Goal: Information Seeking & Learning: Find specific fact

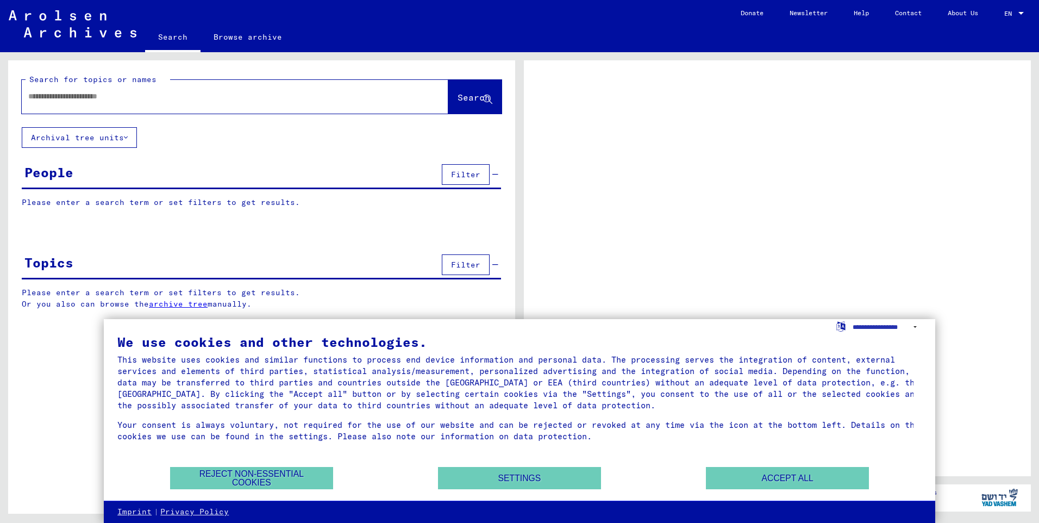
click at [48, 96] on input "text" at bounding box center [225, 96] width 394 height 11
type input "*"
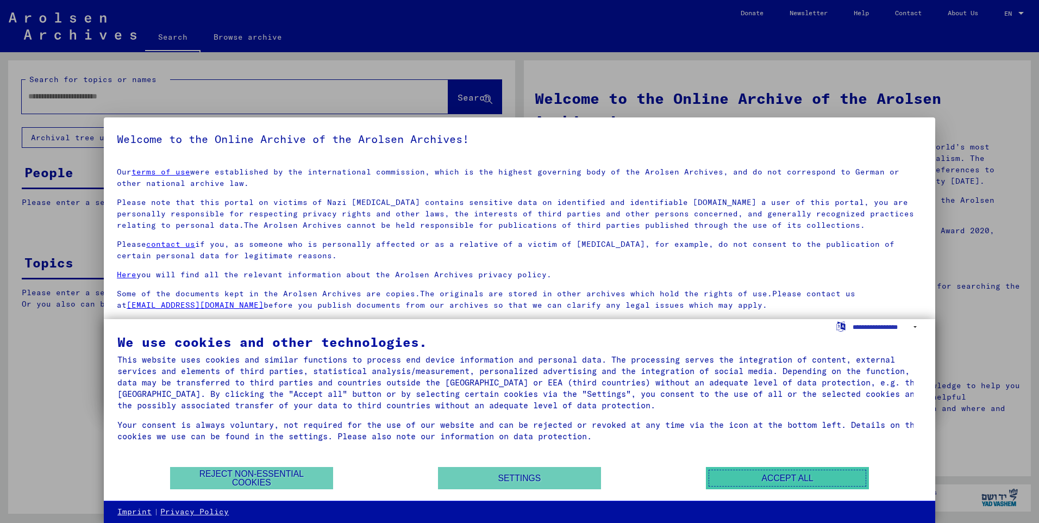
drag, startPoint x: 786, startPoint y: 476, endPoint x: 786, endPoint y: 470, distance: 6.5
click at [786, 475] on button "Accept all" at bounding box center [787, 478] width 163 height 22
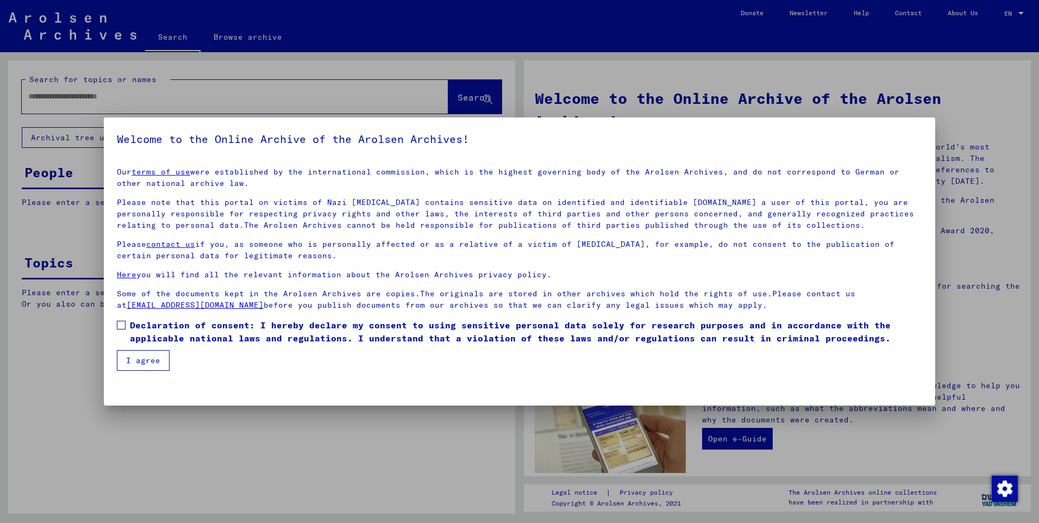
click at [141, 360] on button "I agree" at bounding box center [143, 360] width 53 height 21
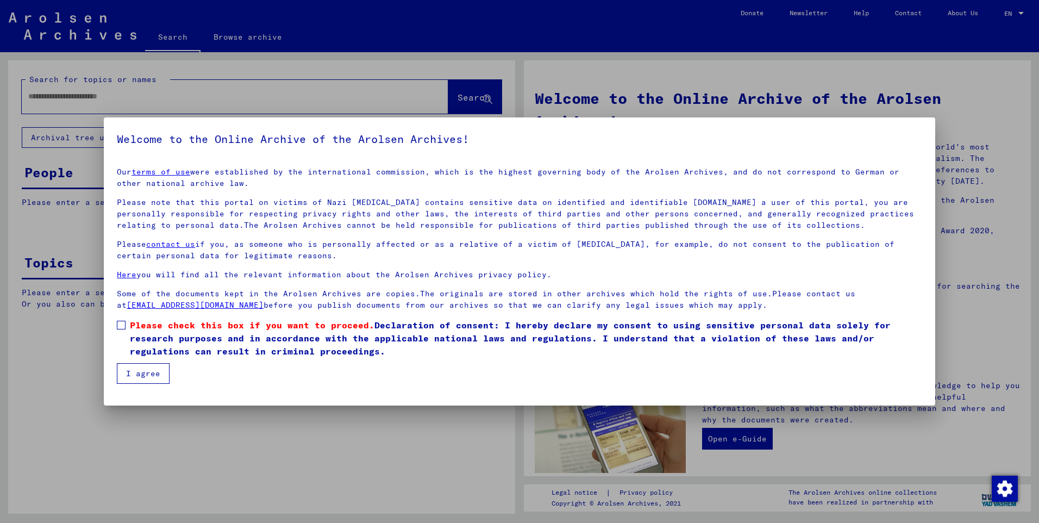
drag, startPoint x: 125, startPoint y: 326, endPoint x: 140, endPoint y: 337, distance: 18.6
click at [126, 326] on label "Please check this box if you want to proceed. Declaration of consent: I hereby …" at bounding box center [519, 337] width 805 height 39
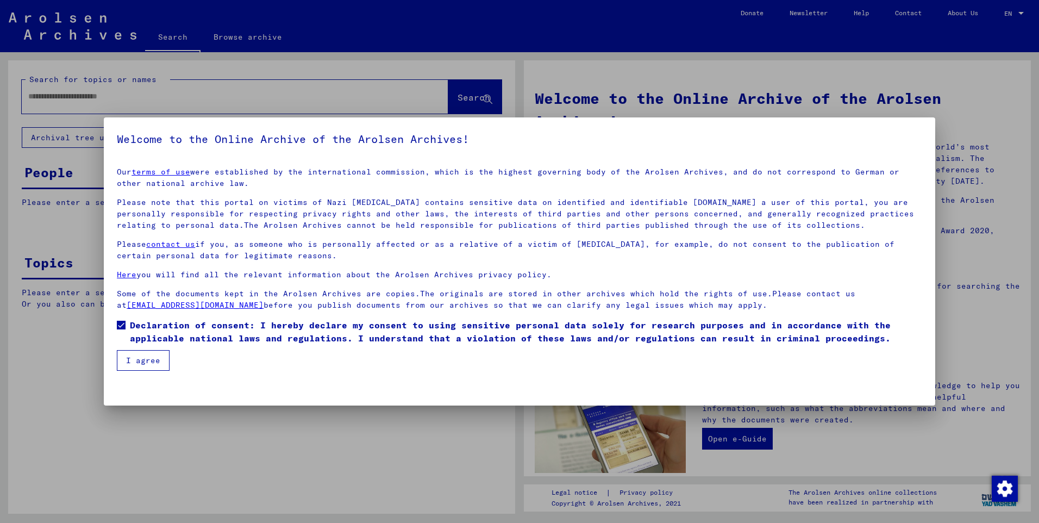
click at [143, 361] on button "I agree" at bounding box center [143, 360] width 53 height 21
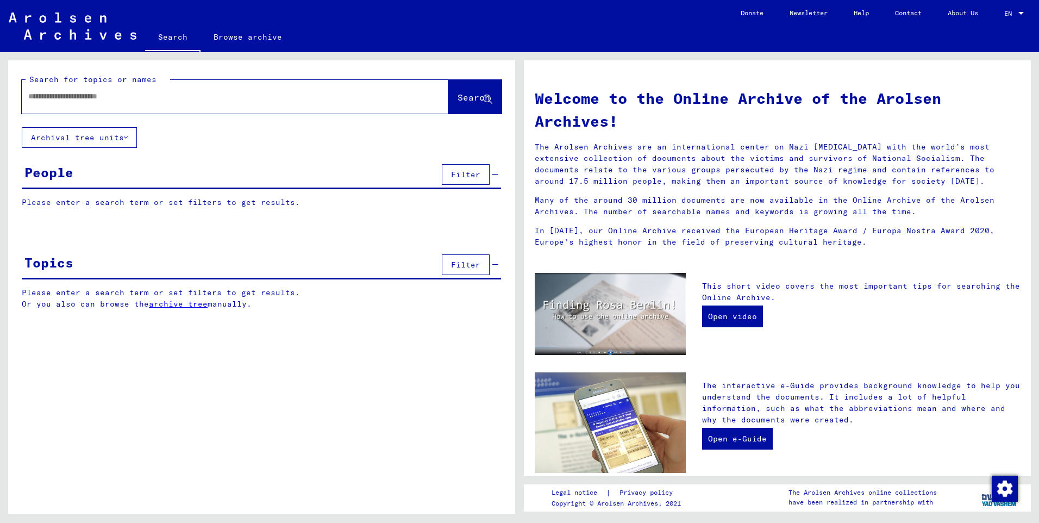
click at [54, 94] on input "text" at bounding box center [222, 96] width 388 height 11
type input "********"
click at [458, 92] on span "Search" at bounding box center [474, 97] width 33 height 11
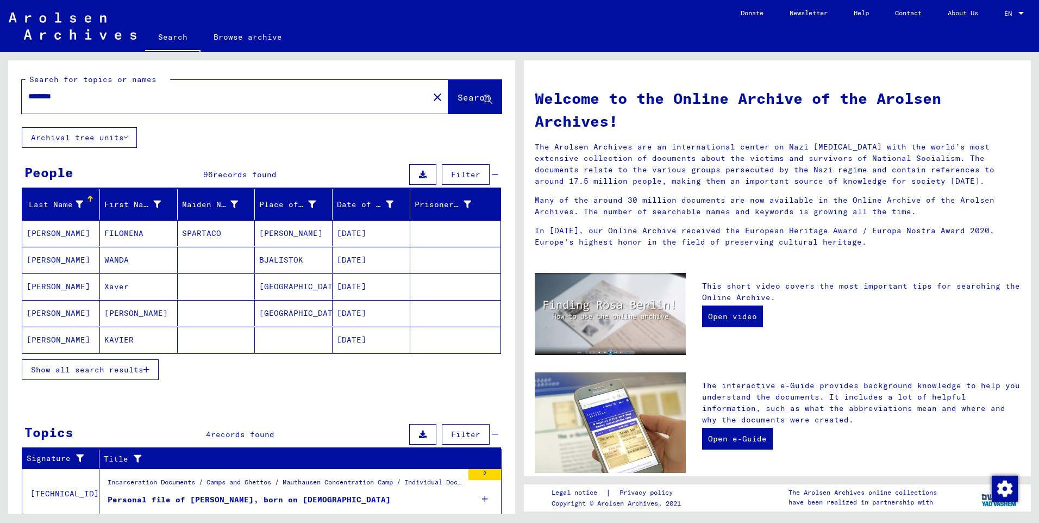
click at [144, 371] on icon "button" at bounding box center [146, 370] width 6 height 8
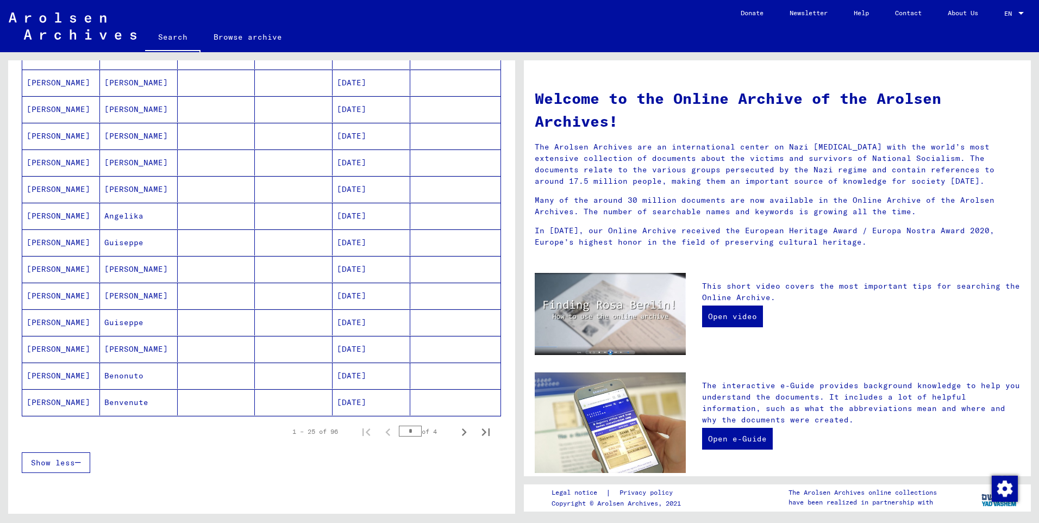
scroll to position [489, 0]
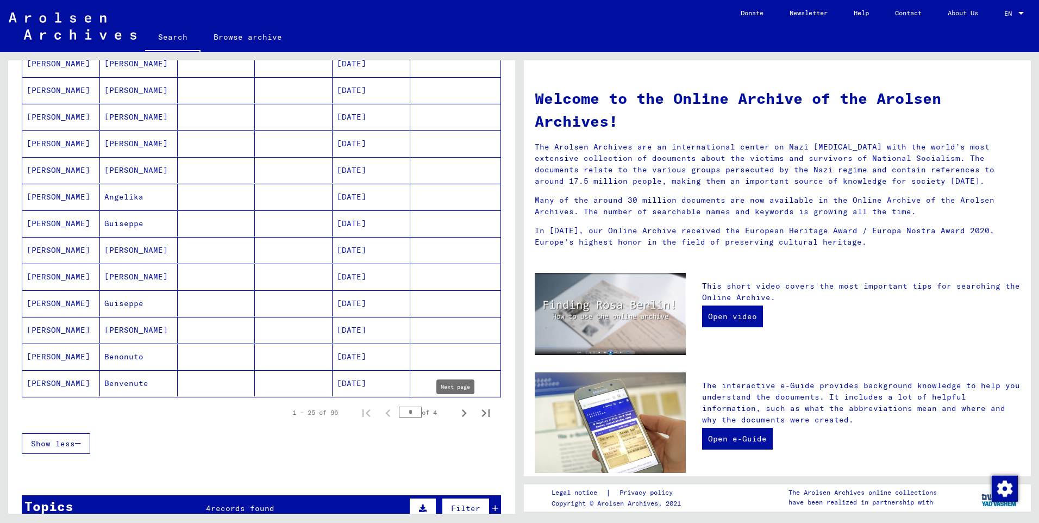
click at [458, 416] on icon "Next page" at bounding box center [464, 412] width 15 height 15
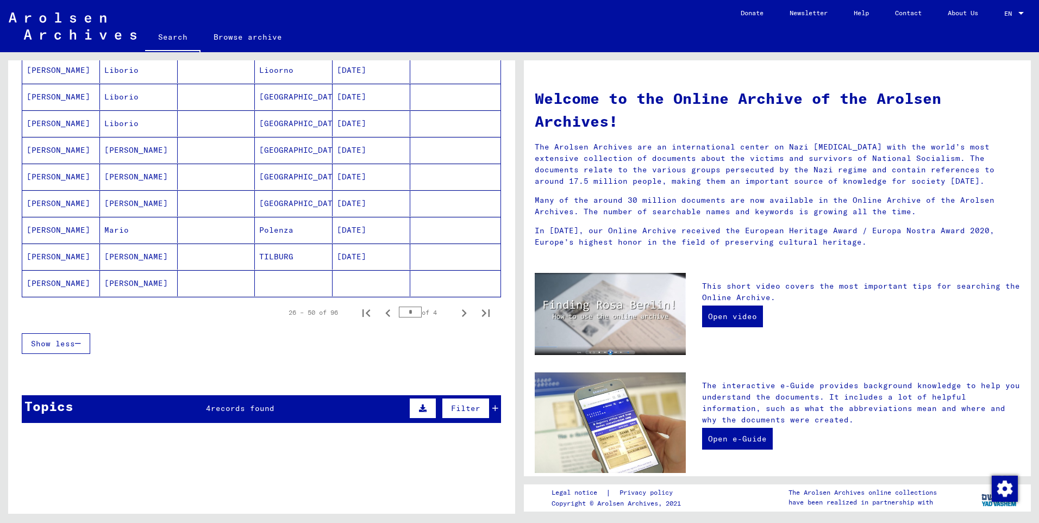
scroll to position [598, 0]
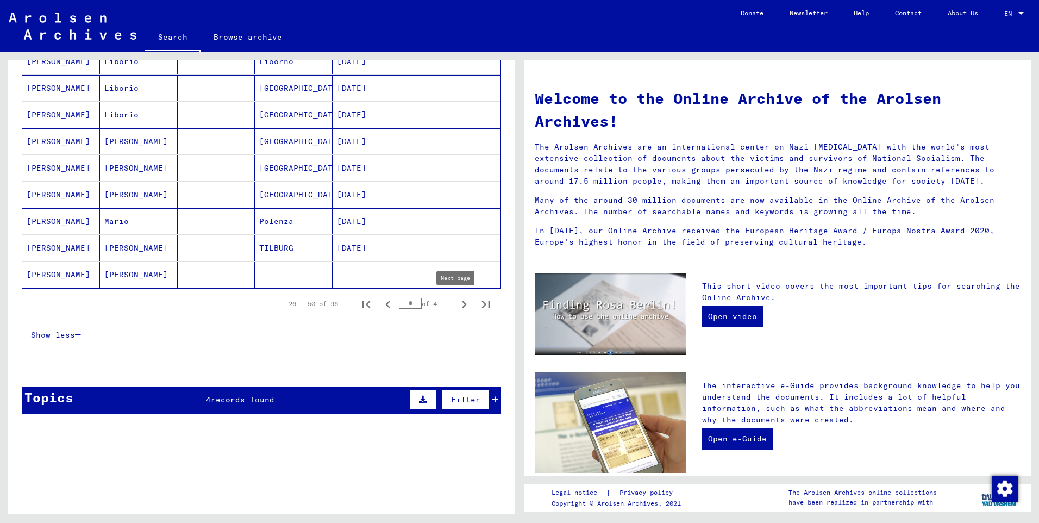
click at [457, 304] on icon "Next page" at bounding box center [464, 304] width 15 height 15
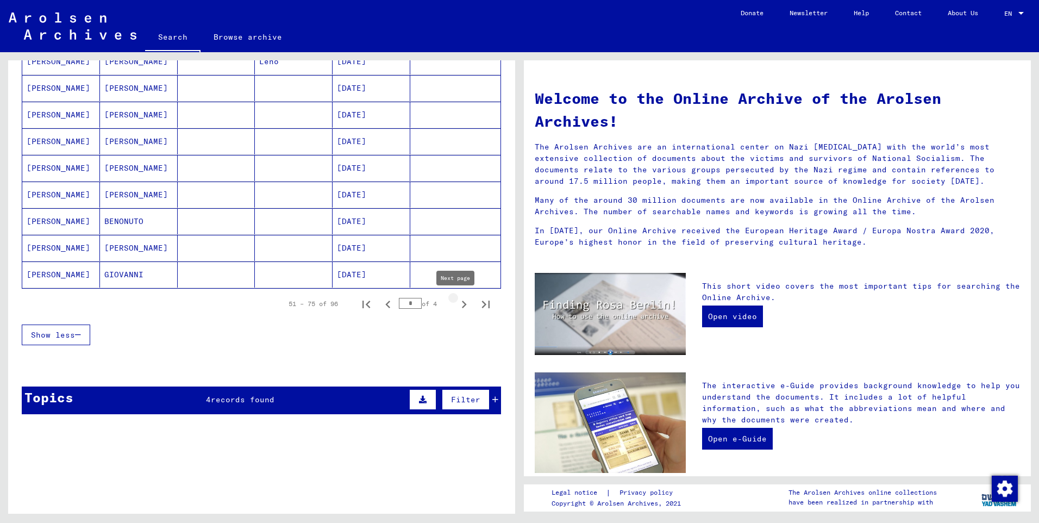
click at [457, 301] on icon "Next page" at bounding box center [464, 304] width 15 height 15
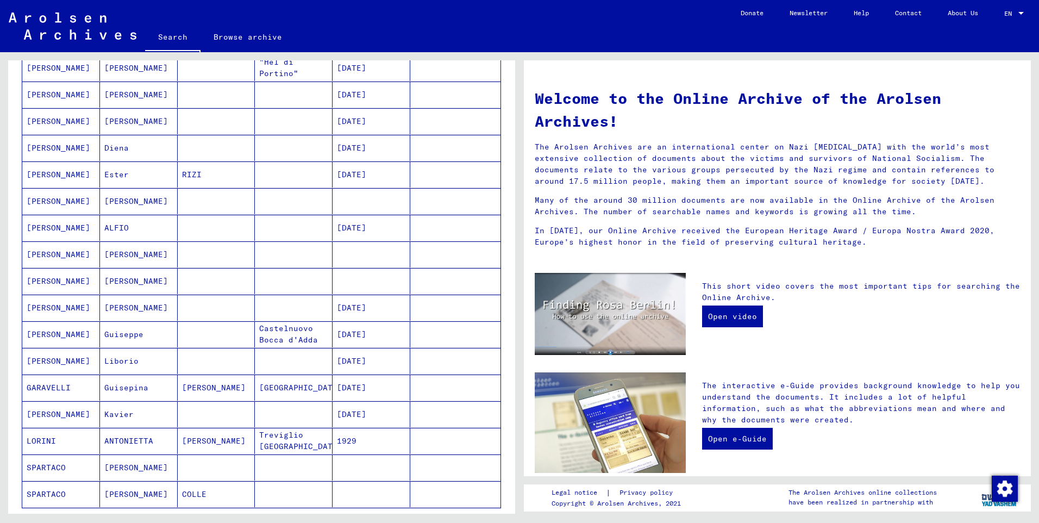
scroll to position [217, 0]
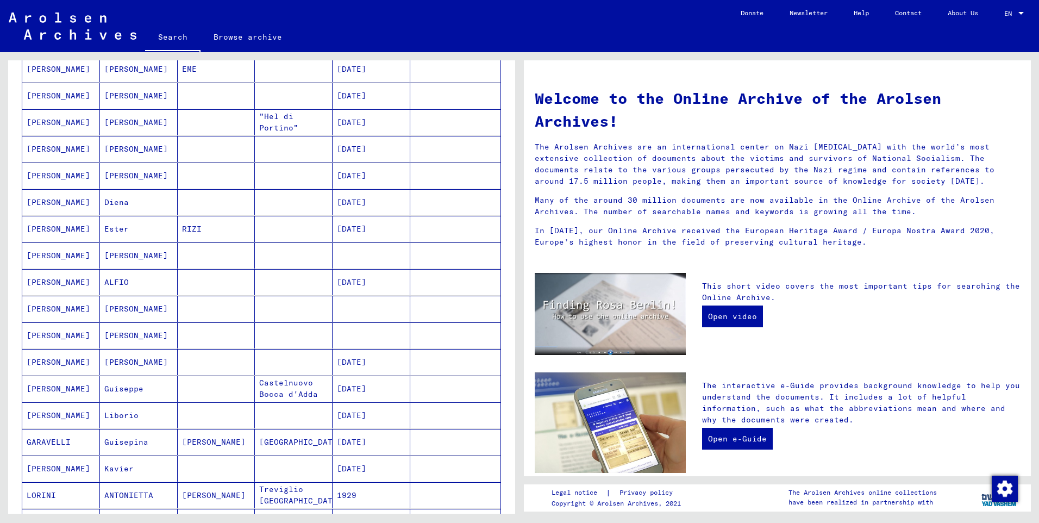
click at [36, 255] on mat-cell "[PERSON_NAME]" at bounding box center [61, 255] width 78 height 26
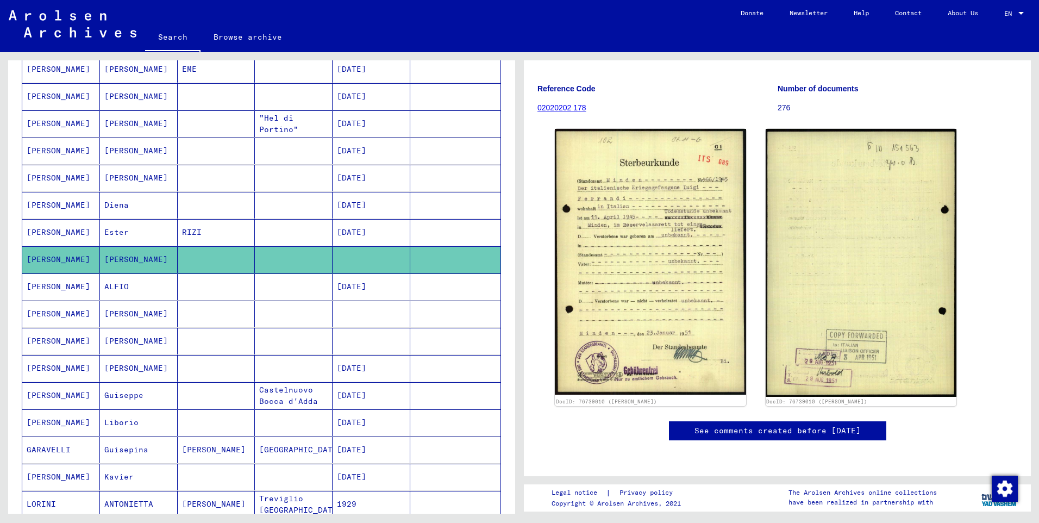
scroll to position [163, 0]
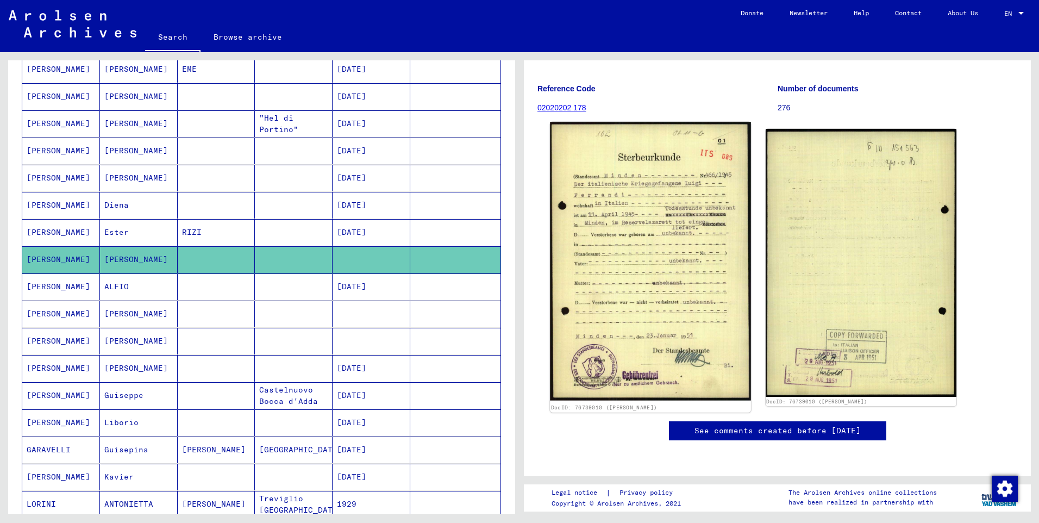
click at [684, 284] on img at bounding box center [650, 261] width 201 height 279
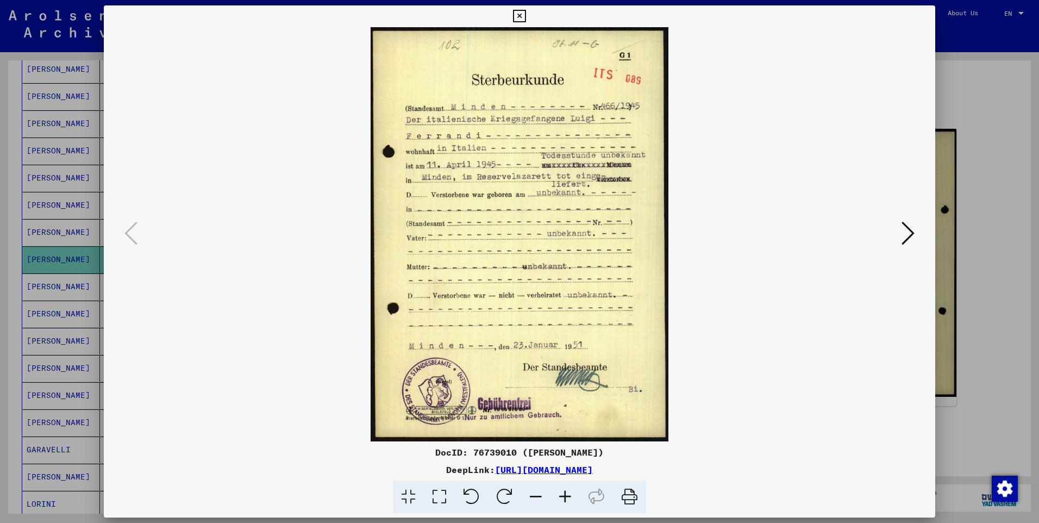
click at [899, 239] on button at bounding box center [908, 233] width 20 height 31
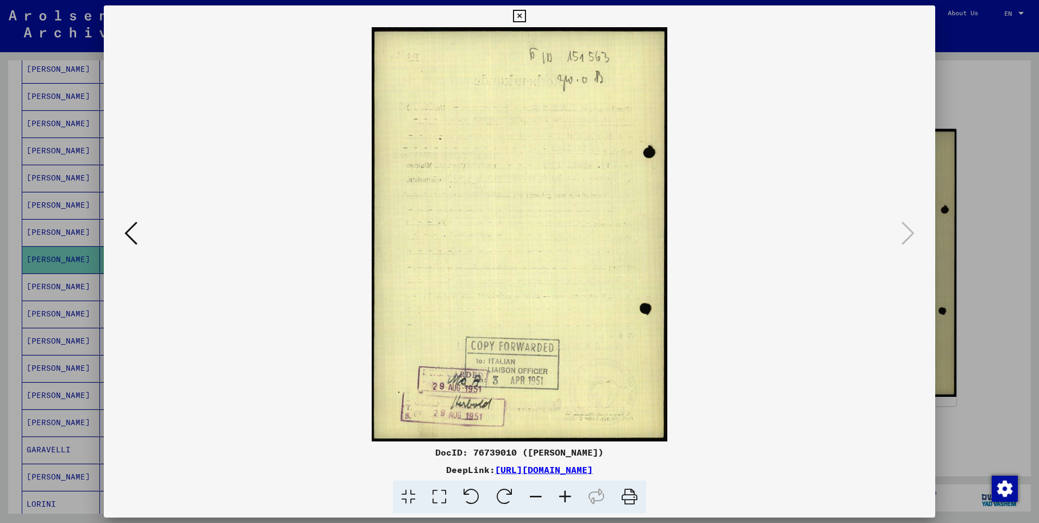
click at [139, 233] on button at bounding box center [131, 233] width 20 height 31
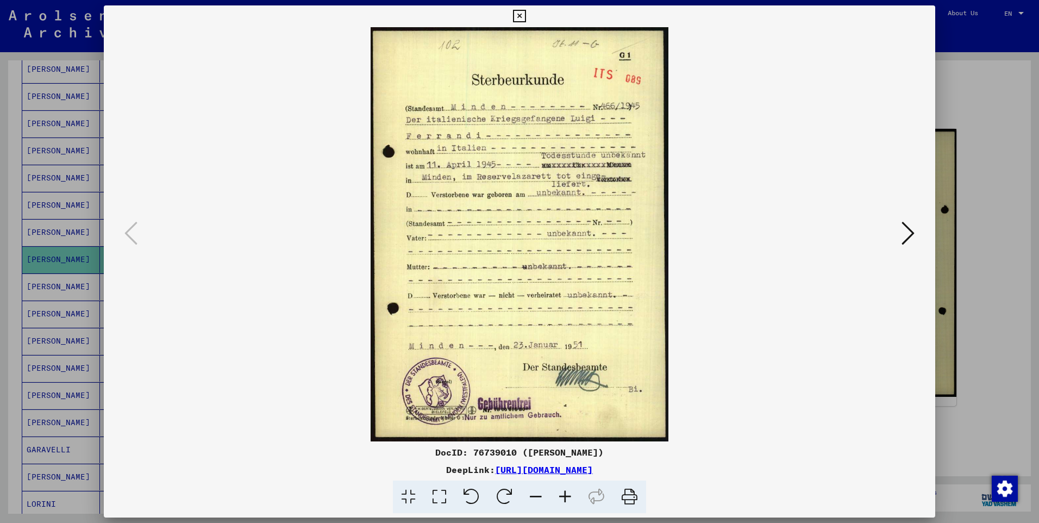
click at [629, 499] on icon at bounding box center [629, 496] width 33 height 33
click at [911, 245] on icon at bounding box center [908, 233] width 13 height 26
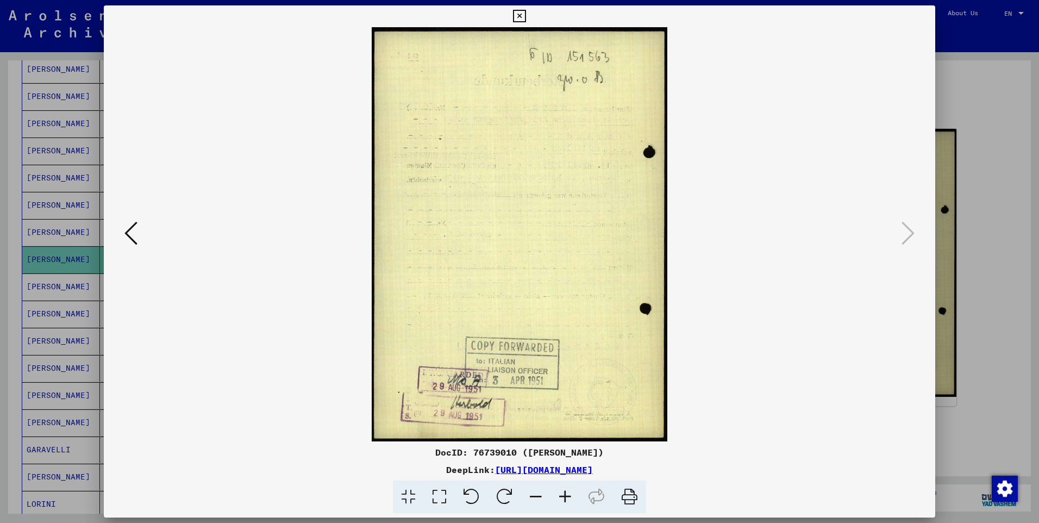
drag, startPoint x: 631, startPoint y: 493, endPoint x: 847, endPoint y: 291, distance: 296.5
click at [631, 493] on icon at bounding box center [629, 496] width 33 height 33
click at [885, 194] on img at bounding box center [520, 234] width 758 height 414
click at [518, 16] on icon at bounding box center [519, 16] width 13 height 13
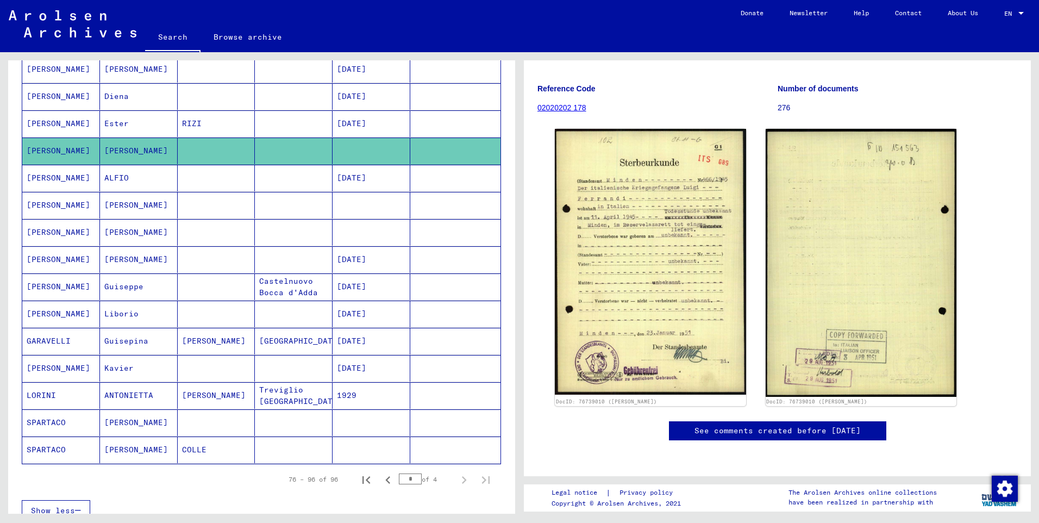
scroll to position [0, 0]
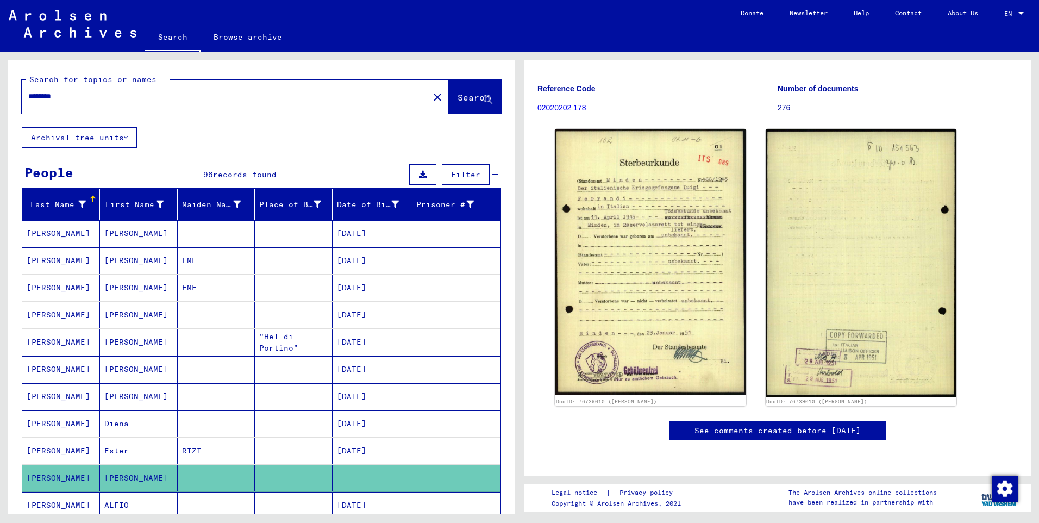
click at [49, 341] on mat-cell "[PERSON_NAME]" at bounding box center [61, 342] width 78 height 27
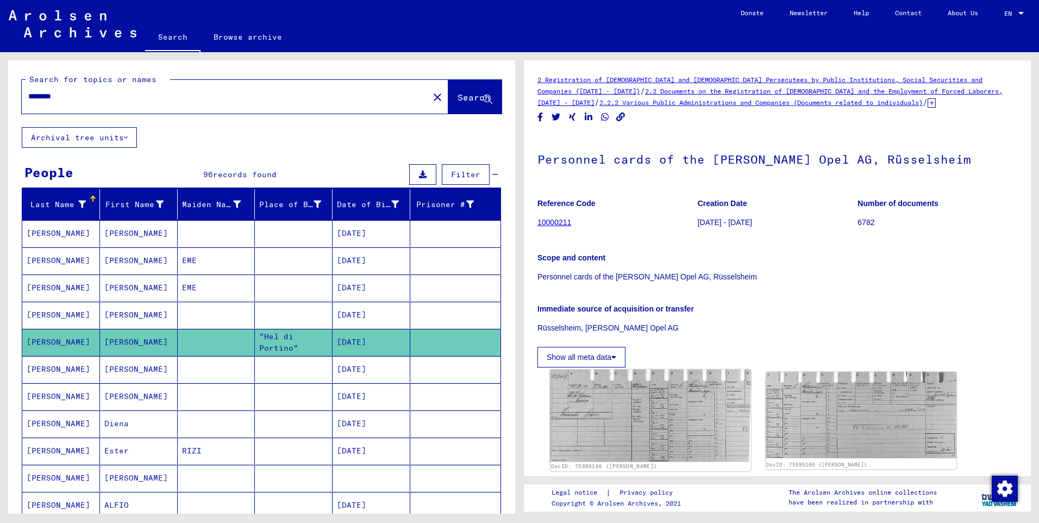
click at [671, 441] on img at bounding box center [650, 416] width 201 height 92
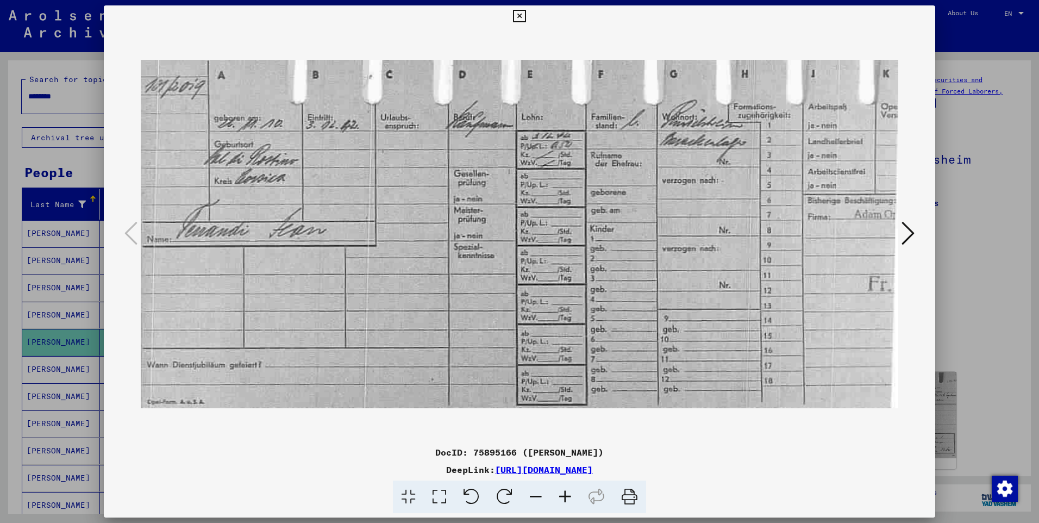
click at [519, 18] on icon at bounding box center [519, 16] width 13 height 13
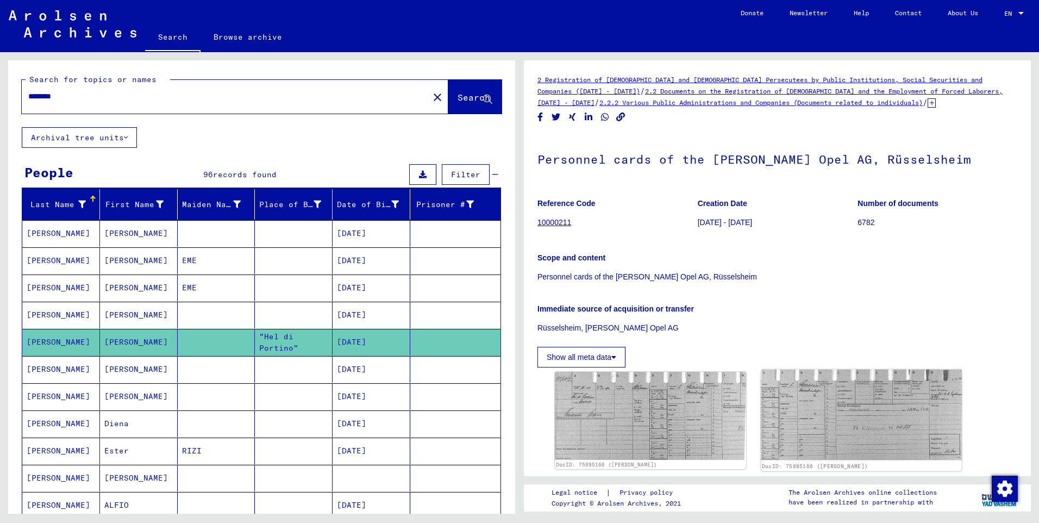
click at [844, 399] on img at bounding box center [861, 415] width 201 height 91
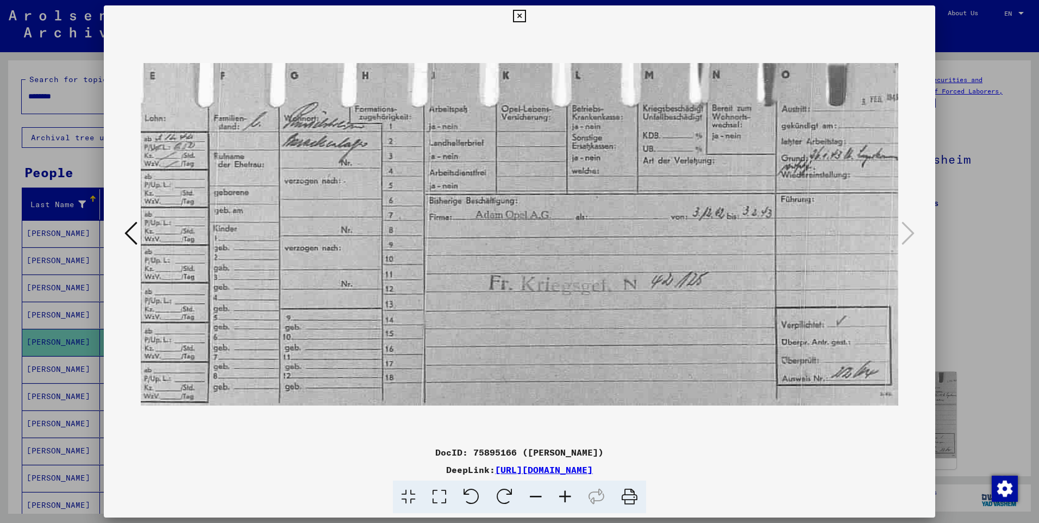
click at [518, 15] on icon at bounding box center [519, 16] width 13 height 13
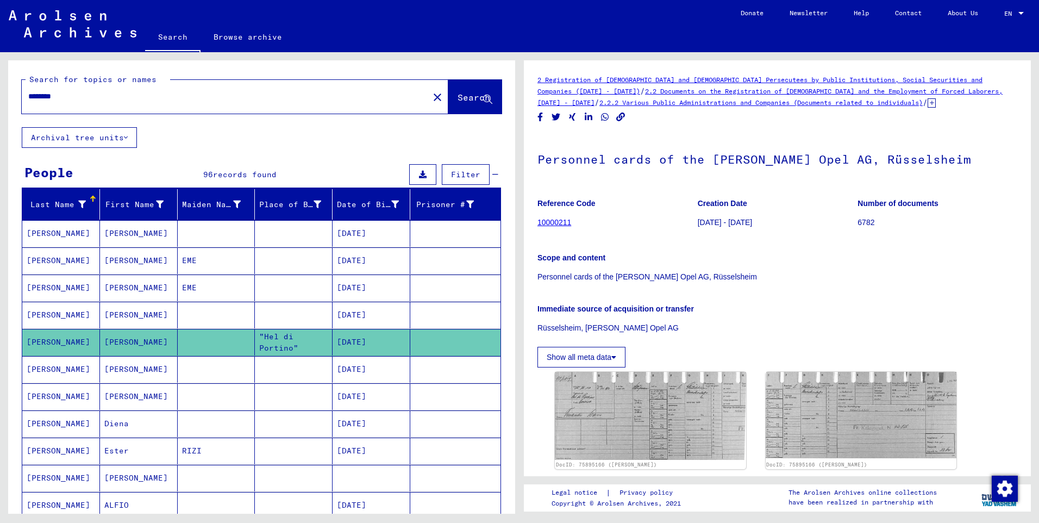
click at [610, 359] on button "Show all meta data" at bounding box center [582, 357] width 88 height 21
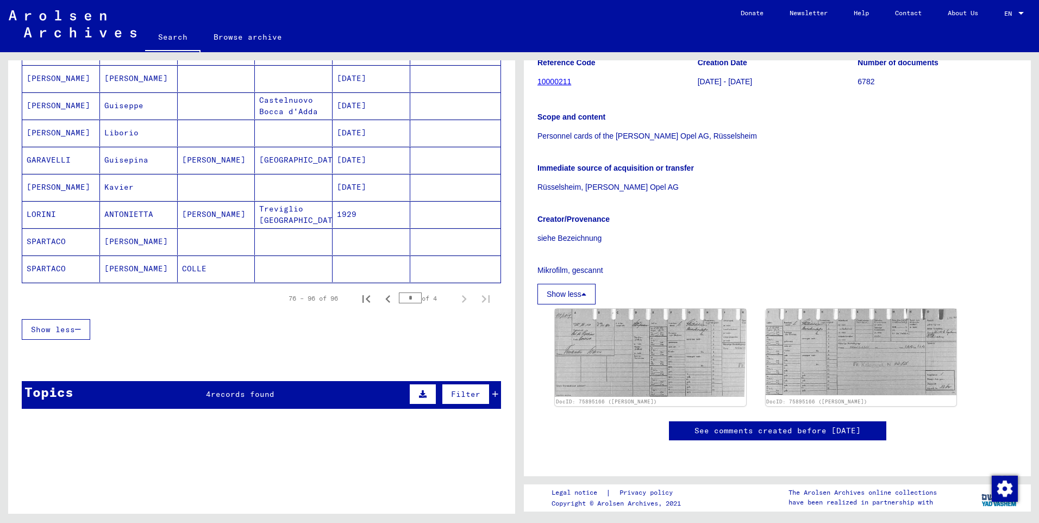
scroll to position [543, 0]
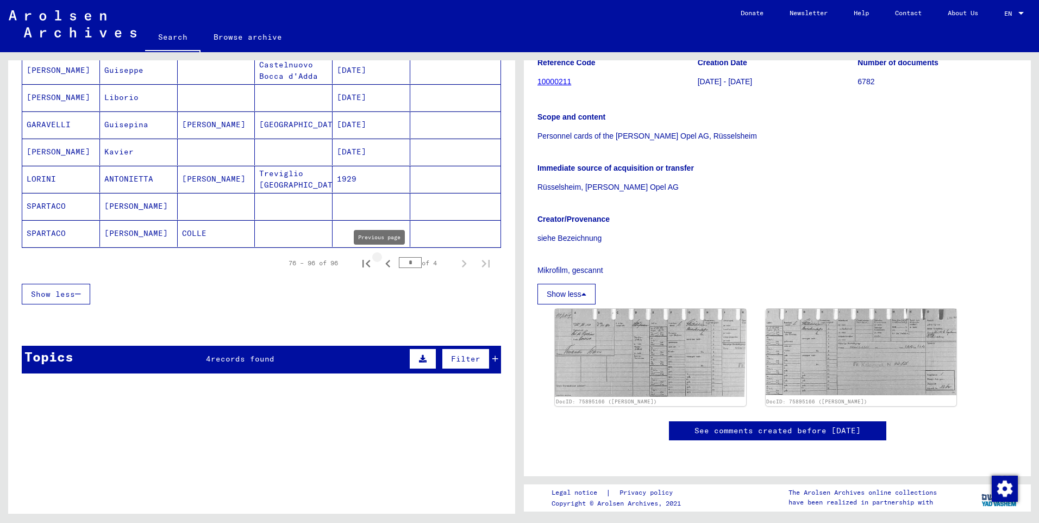
click at [380, 264] on icon "Previous page" at bounding box center [387, 263] width 15 height 15
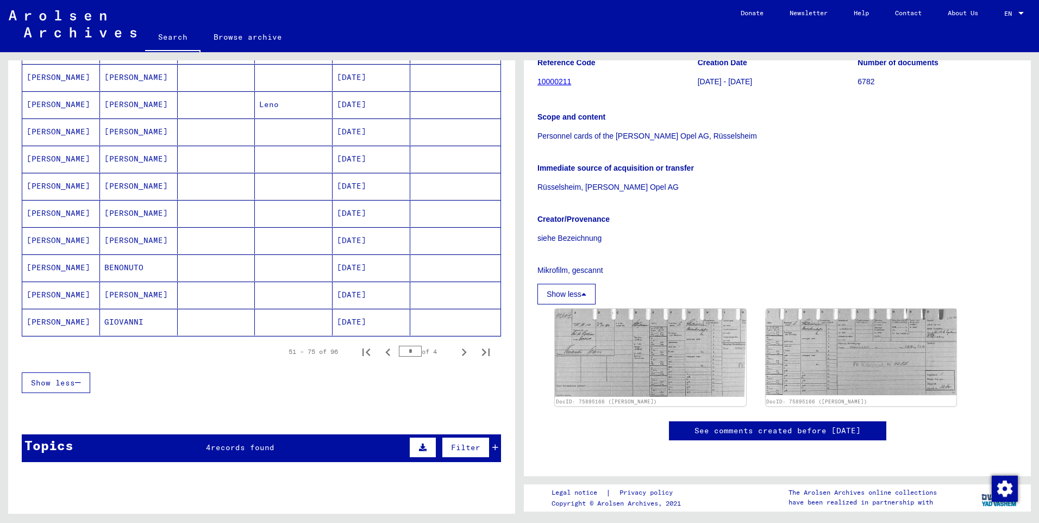
scroll to position [755, 0]
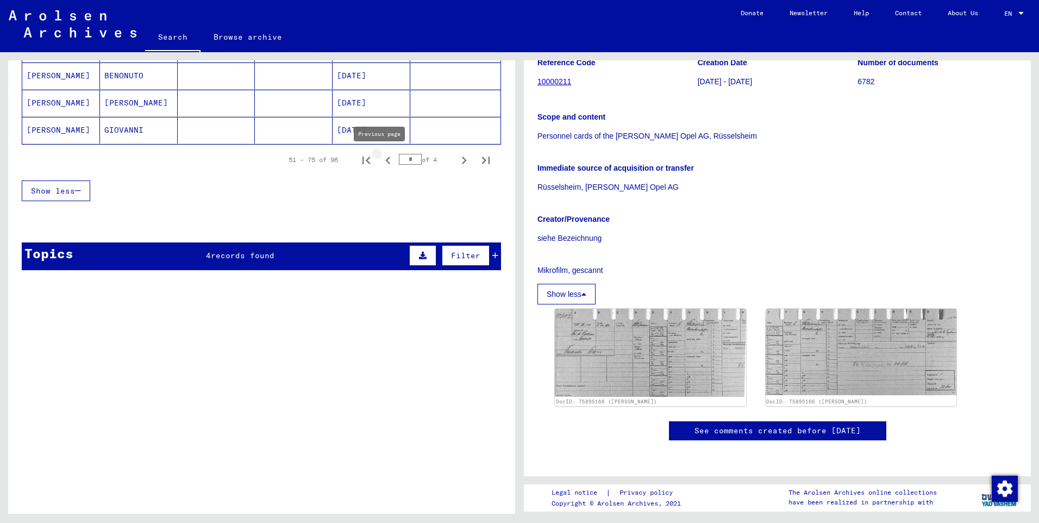
click at [380, 160] on icon "Previous page" at bounding box center [387, 160] width 15 height 15
type input "*"
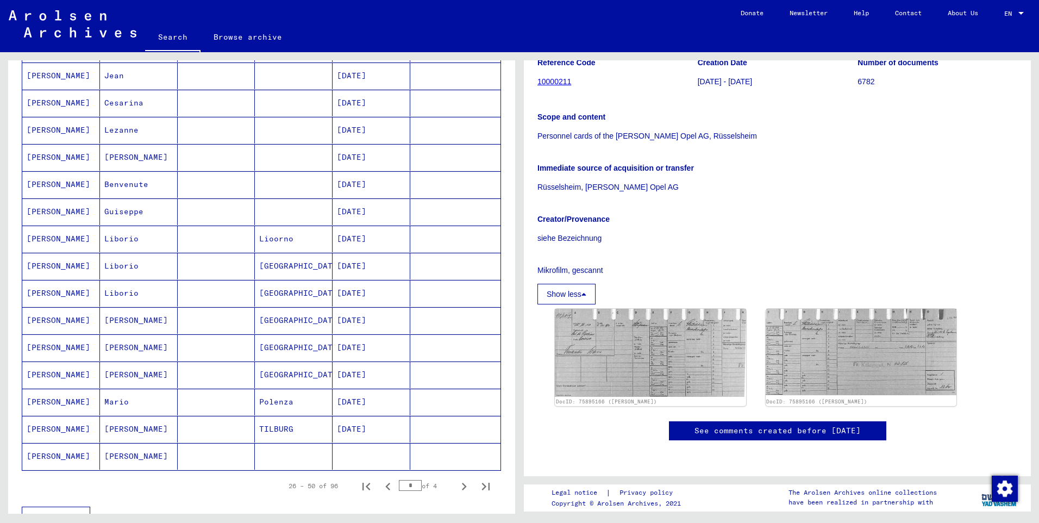
scroll to position [484, 0]
